Goal: Task Accomplishment & Management: Complete application form

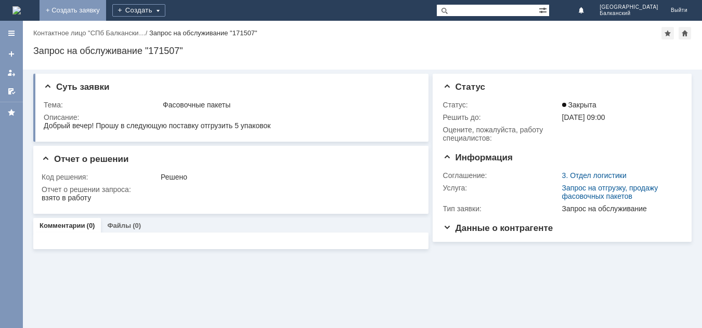
click at [106, 3] on link "+ Создать заявку" at bounding box center [72, 10] width 67 height 21
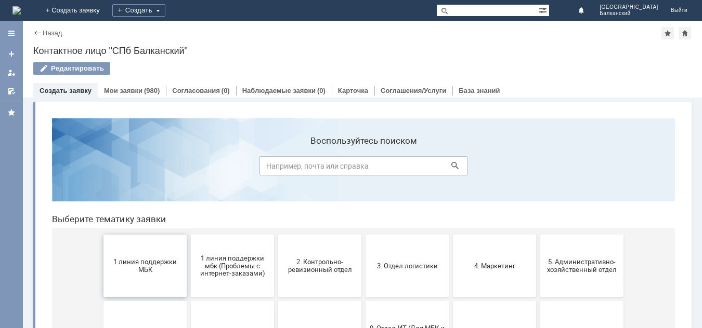
click at [151, 261] on span "1 линия поддержки МБК" at bounding box center [145, 266] width 77 height 16
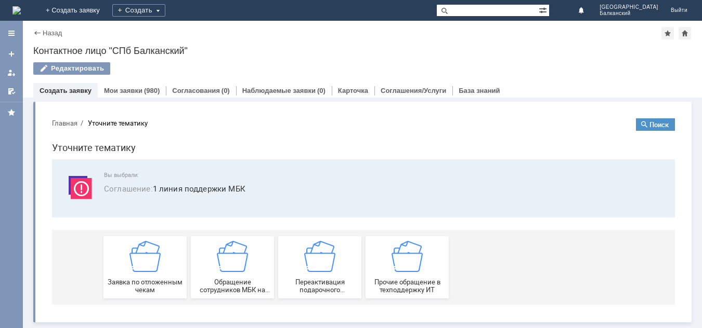
click at [151, 261] on img at bounding box center [144, 256] width 31 height 31
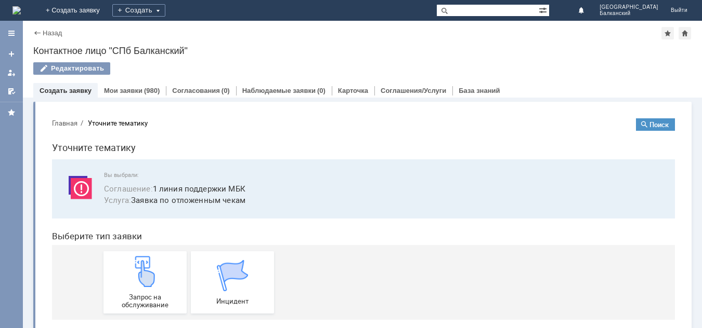
click at [151, 261] on img at bounding box center [144, 271] width 31 height 31
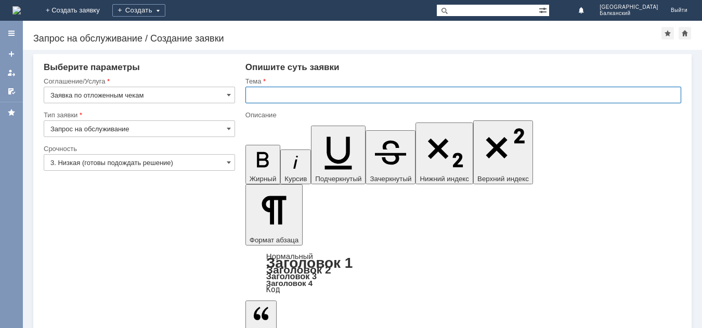
click at [254, 93] on input "text" at bounding box center [462, 95] width 435 height 17
type input "отложенные чеки"
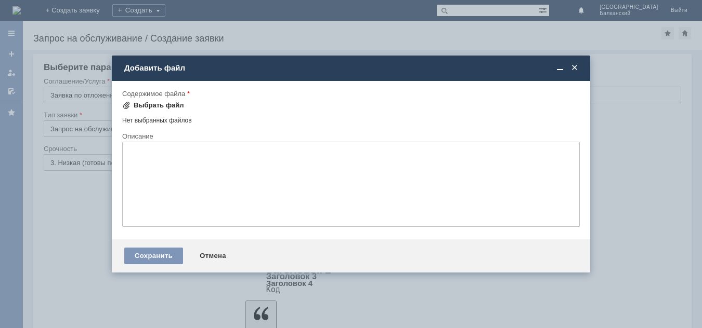
click at [126, 105] on span at bounding box center [126, 105] width 8 height 8
click at [128, 103] on span at bounding box center [126, 105] width 8 height 8
click at [162, 105] on div "Выбрать файл" at bounding box center [159, 105] width 50 height 8
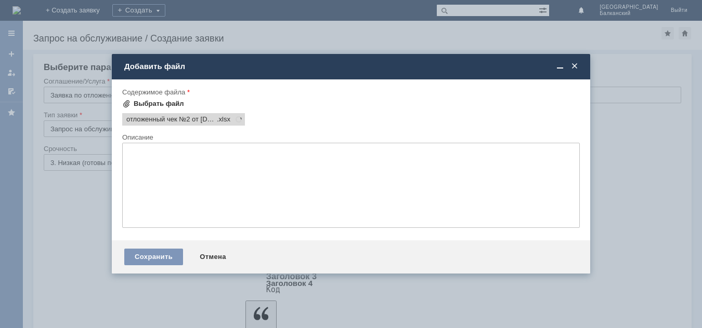
scroll to position [148, 21]
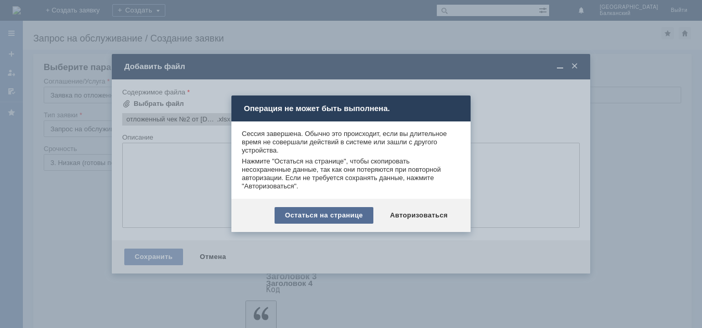
click at [328, 211] on div "Остаться на странице" at bounding box center [323, 215] width 99 height 17
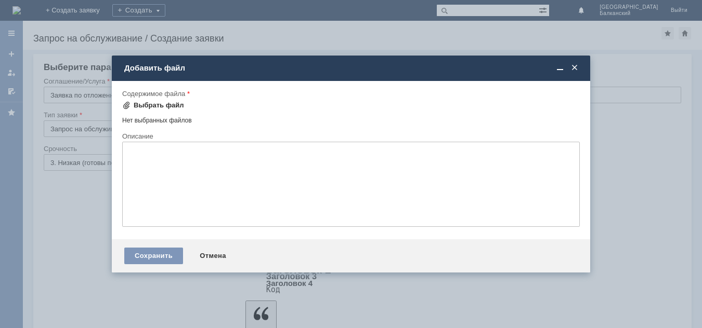
click at [128, 99] on div "Выбрать файл" at bounding box center [153, 105] width 62 height 12
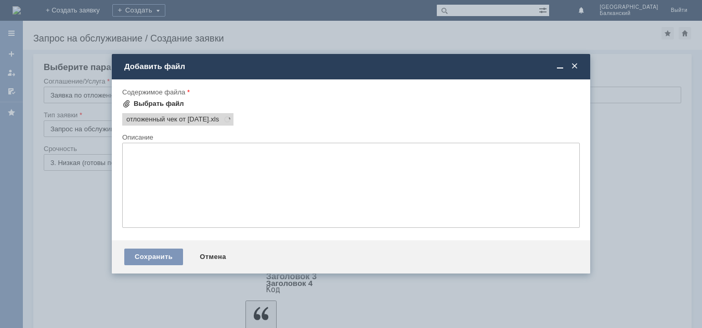
scroll to position [0, 0]
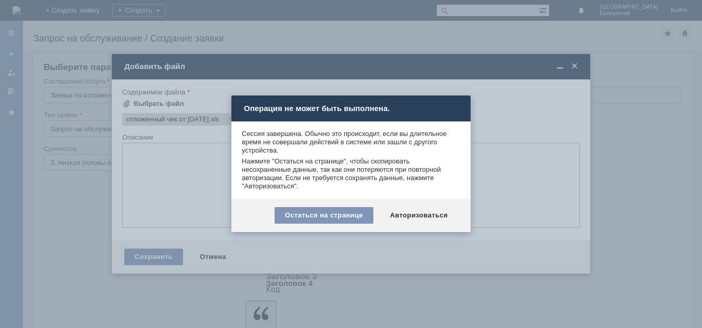
click at [534, 109] on div at bounding box center [351, 164] width 702 height 328
click at [318, 212] on div "Остаться на странице" at bounding box center [323, 215] width 99 height 17
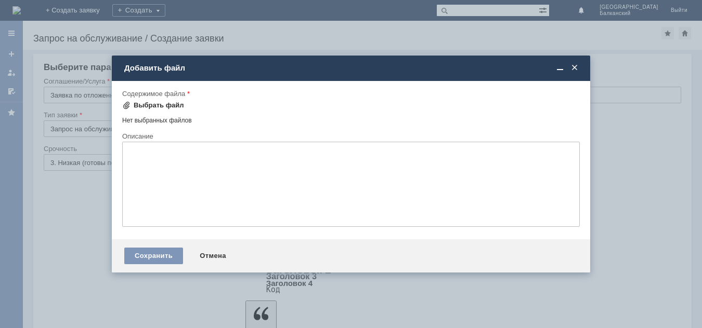
click at [141, 103] on div "Выбрать файл" at bounding box center [159, 105] width 50 height 8
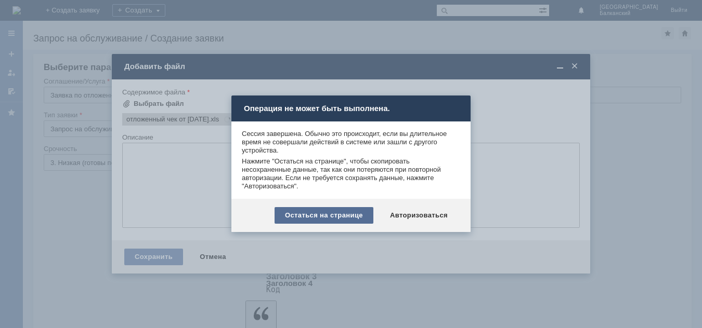
click at [340, 213] on div "Остаться на странице" at bounding box center [323, 215] width 99 height 17
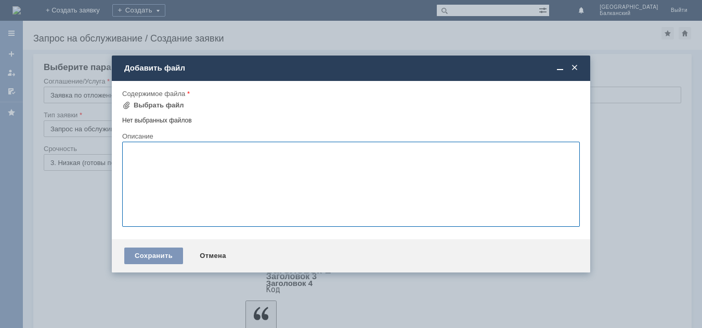
click at [127, 150] on textarea at bounding box center [350, 184] width 457 height 85
type textarea "Добрый вечер! Прошу удалить все отложенные чеки от [DATE]"
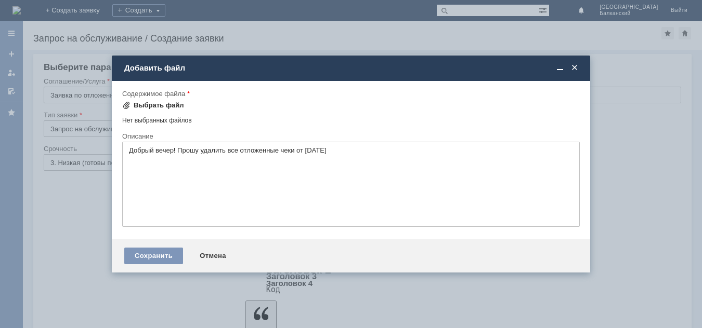
click at [156, 101] on div "Выбрать файл" at bounding box center [159, 105] width 50 height 8
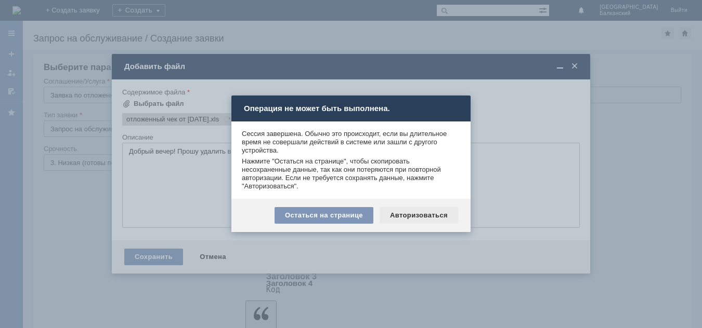
click at [429, 213] on div "Авторизоваться" at bounding box center [418, 215] width 78 height 17
